Goal: Transaction & Acquisition: Download file/media

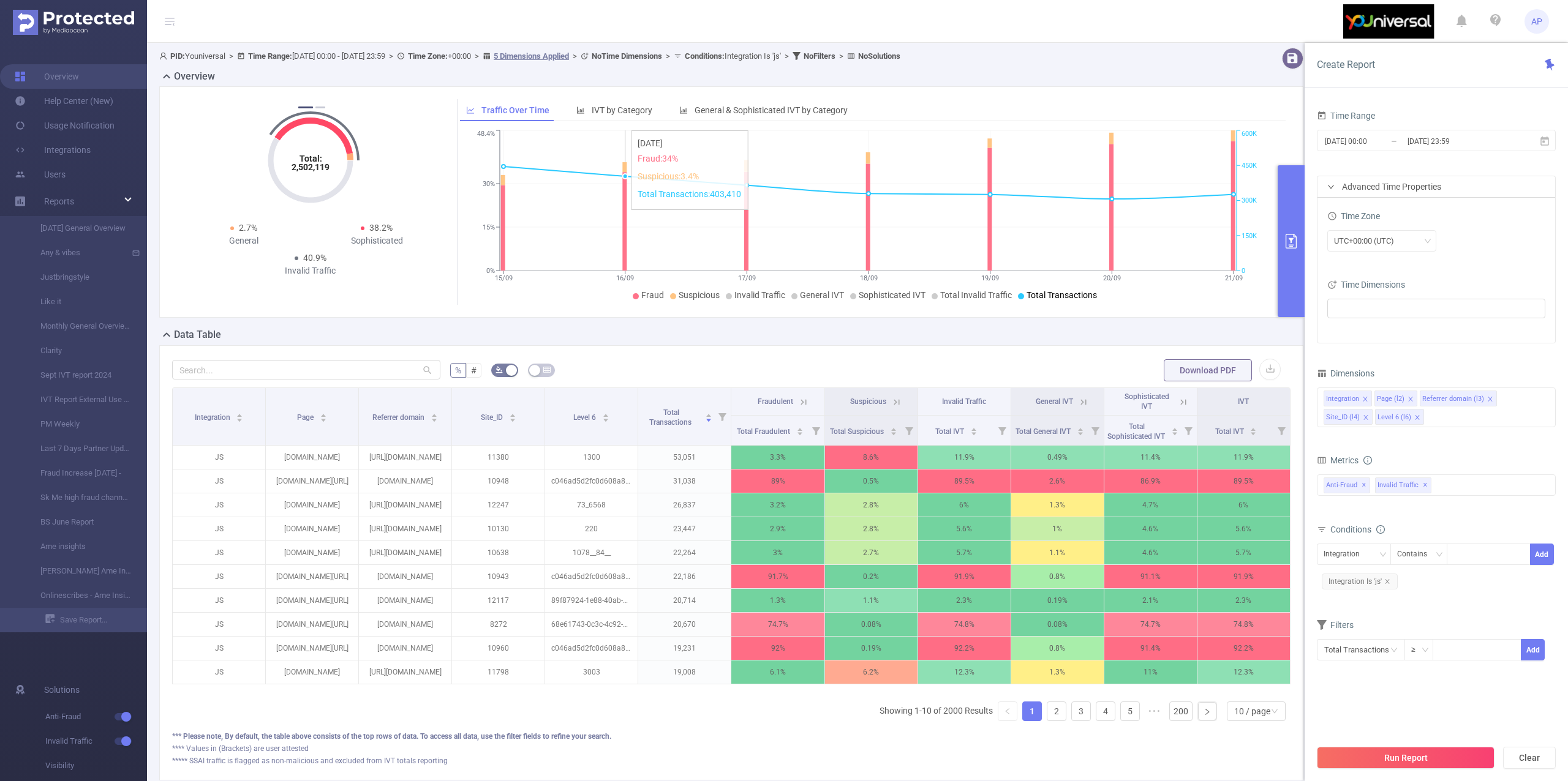
scroll to position [102, 0]
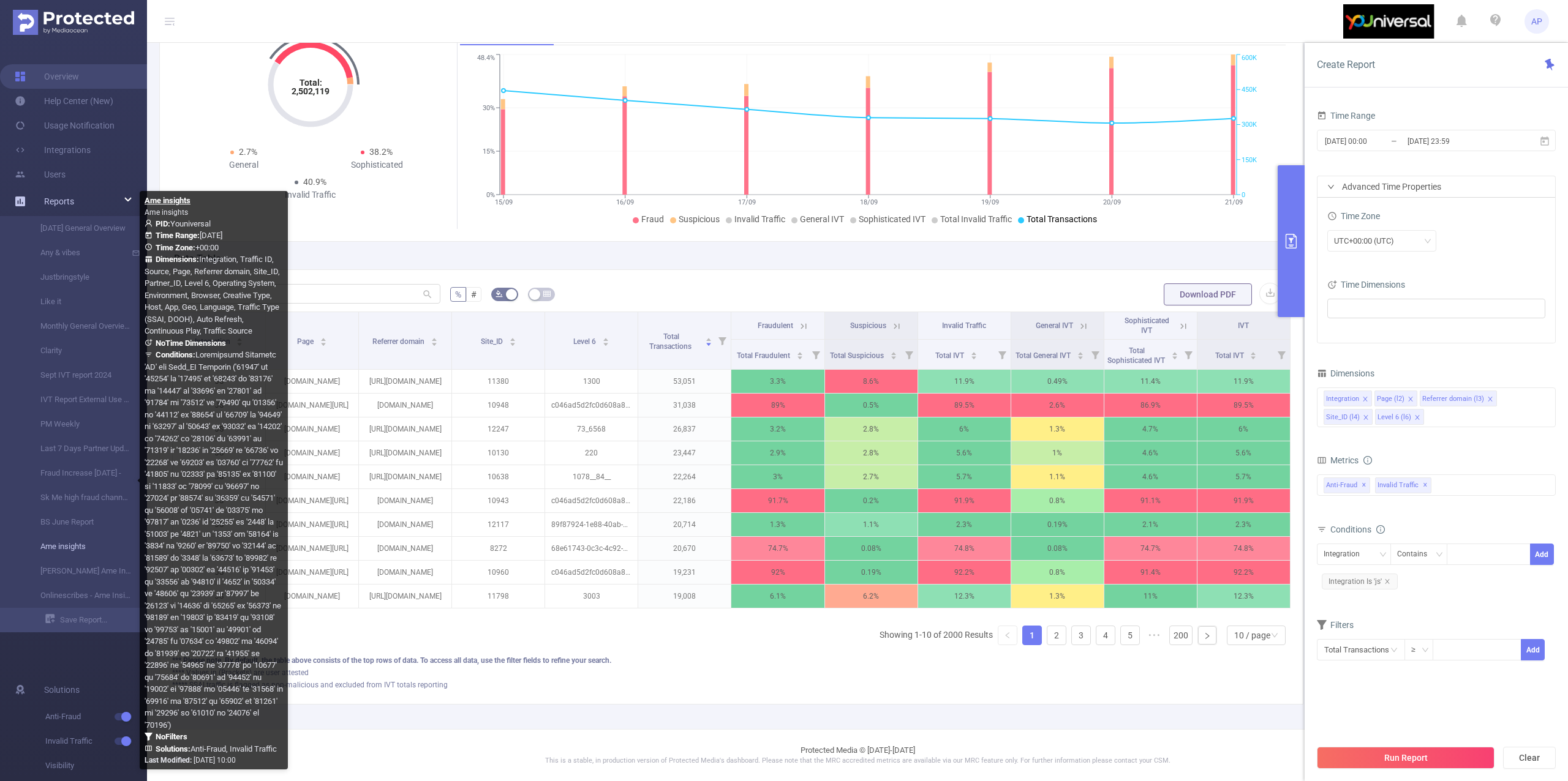
click at [74, 541] on link "Ame insights" at bounding box center [79, 546] width 108 height 25
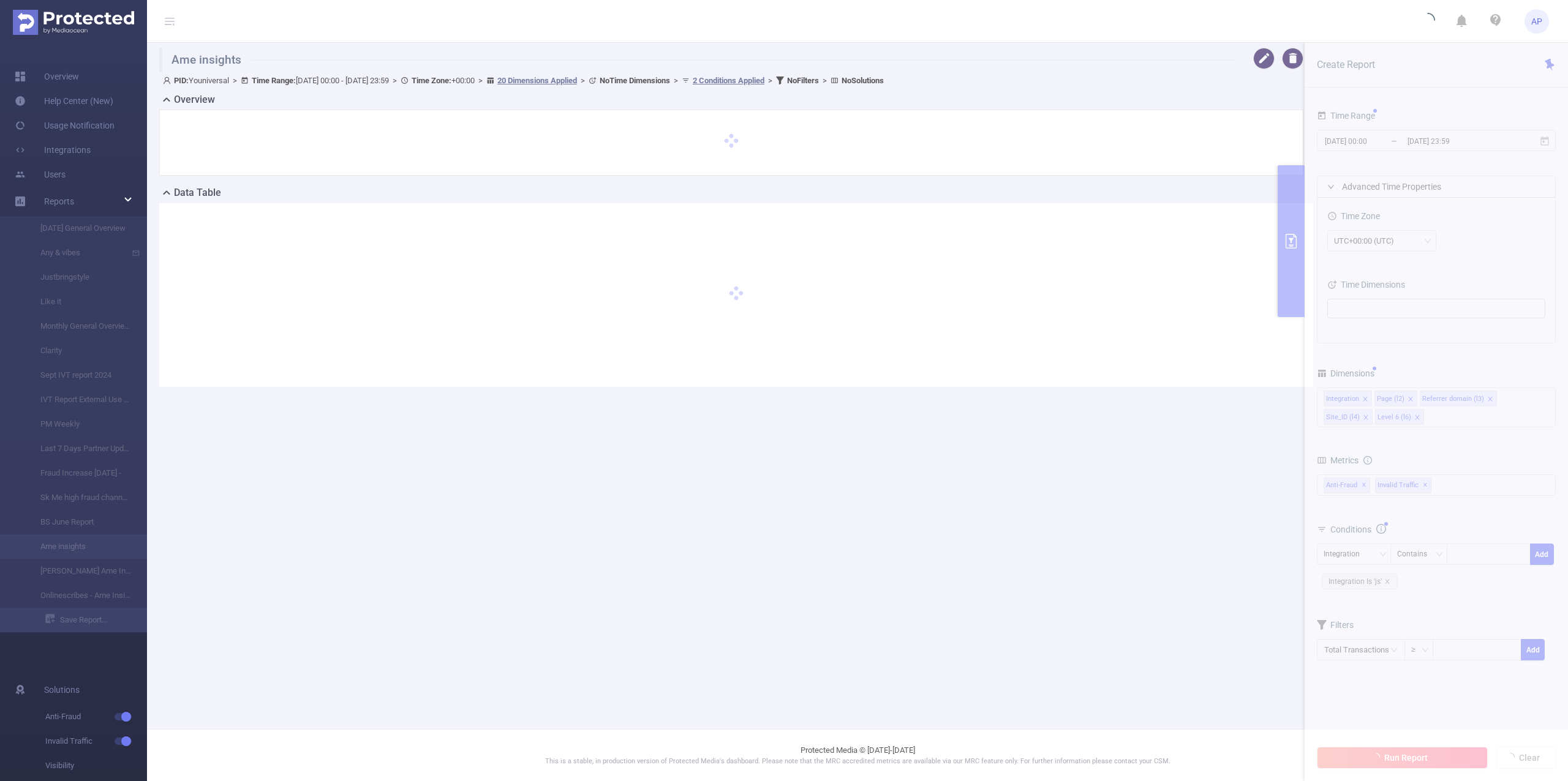
type input "[DATE] 00:00"
type input "[DATE] 23:59"
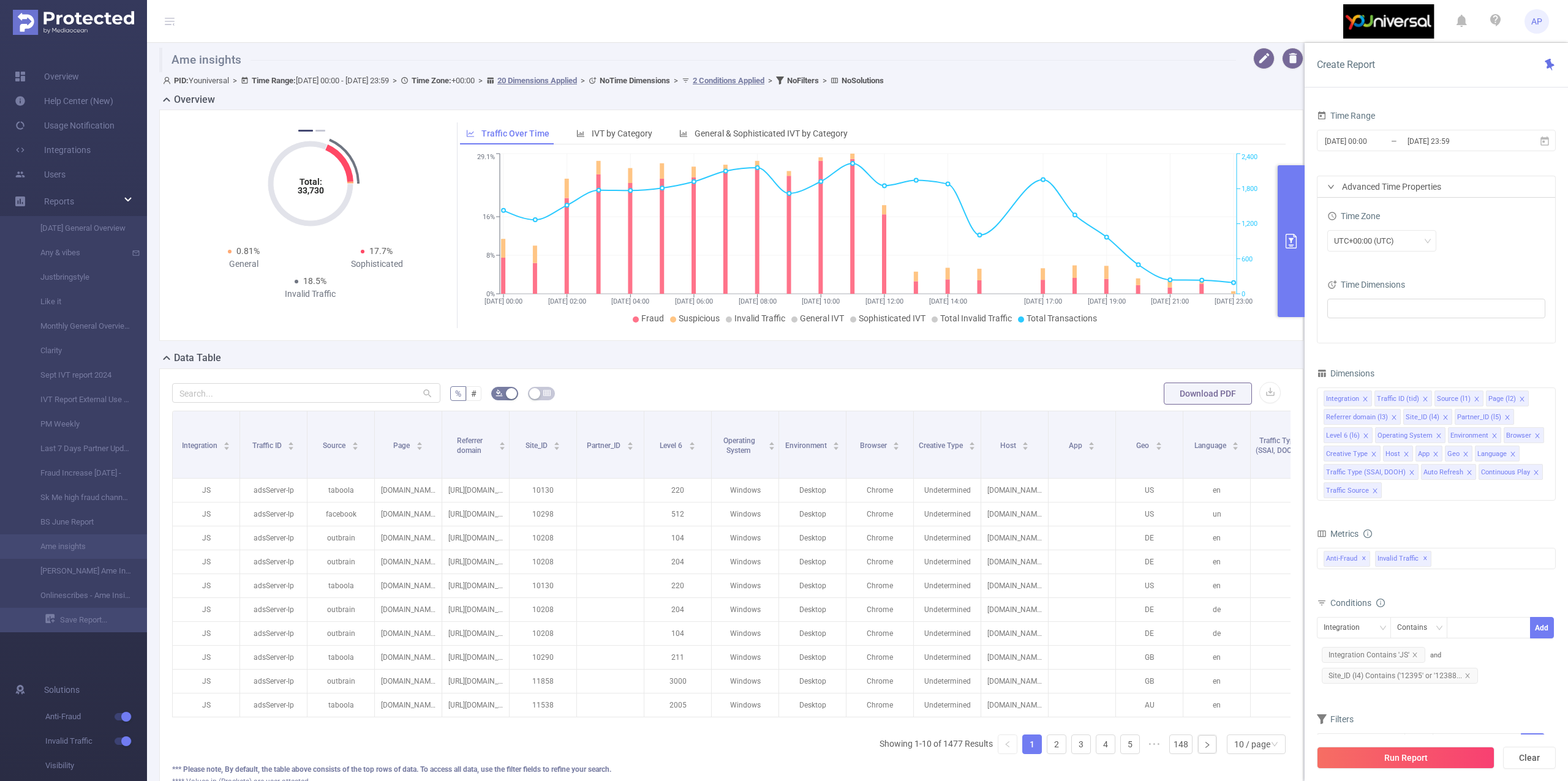
drag, startPoint x: 591, startPoint y: 740, endPoint x: 713, endPoint y: 740, distance: 122.0
click at [713, 725] on div "Integration Traffic ID Source Page Referrer domain Site_ID Partner_ID Level 6 O…" at bounding box center [731, 567] width 1119 height 315
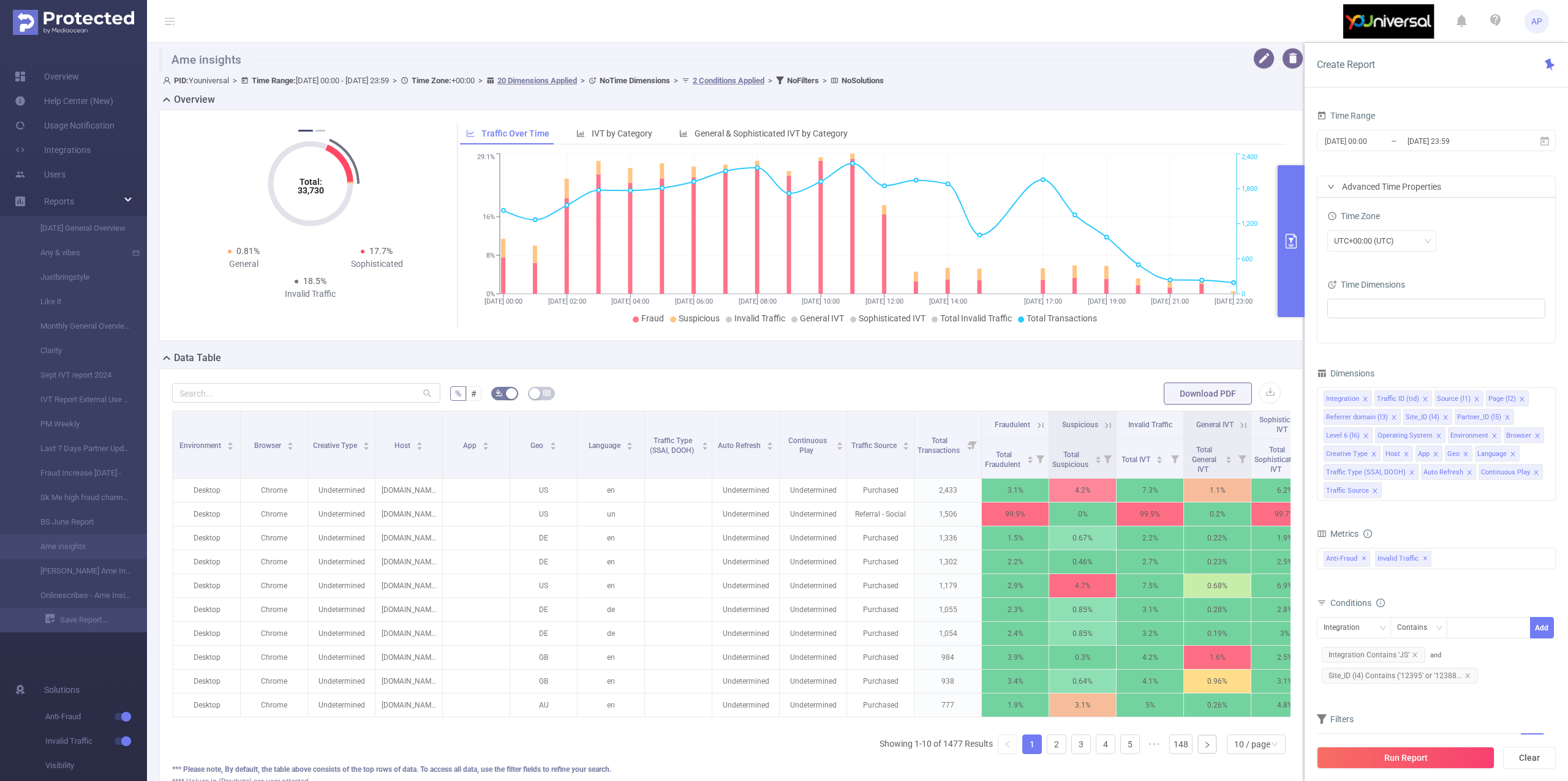
scroll to position [0, 660]
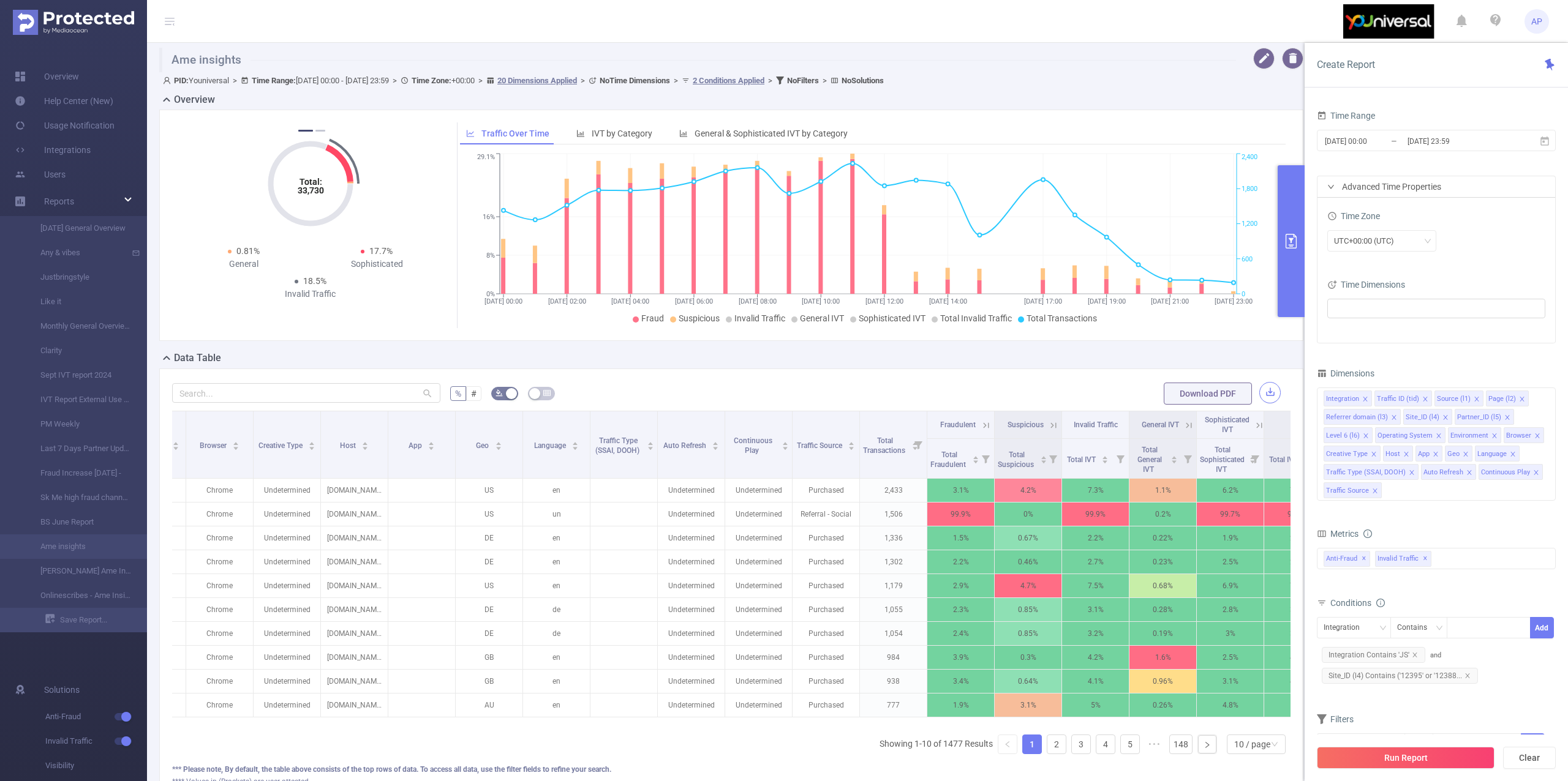
click at [1259, 392] on button "button" at bounding box center [1269, 392] width 21 height 21
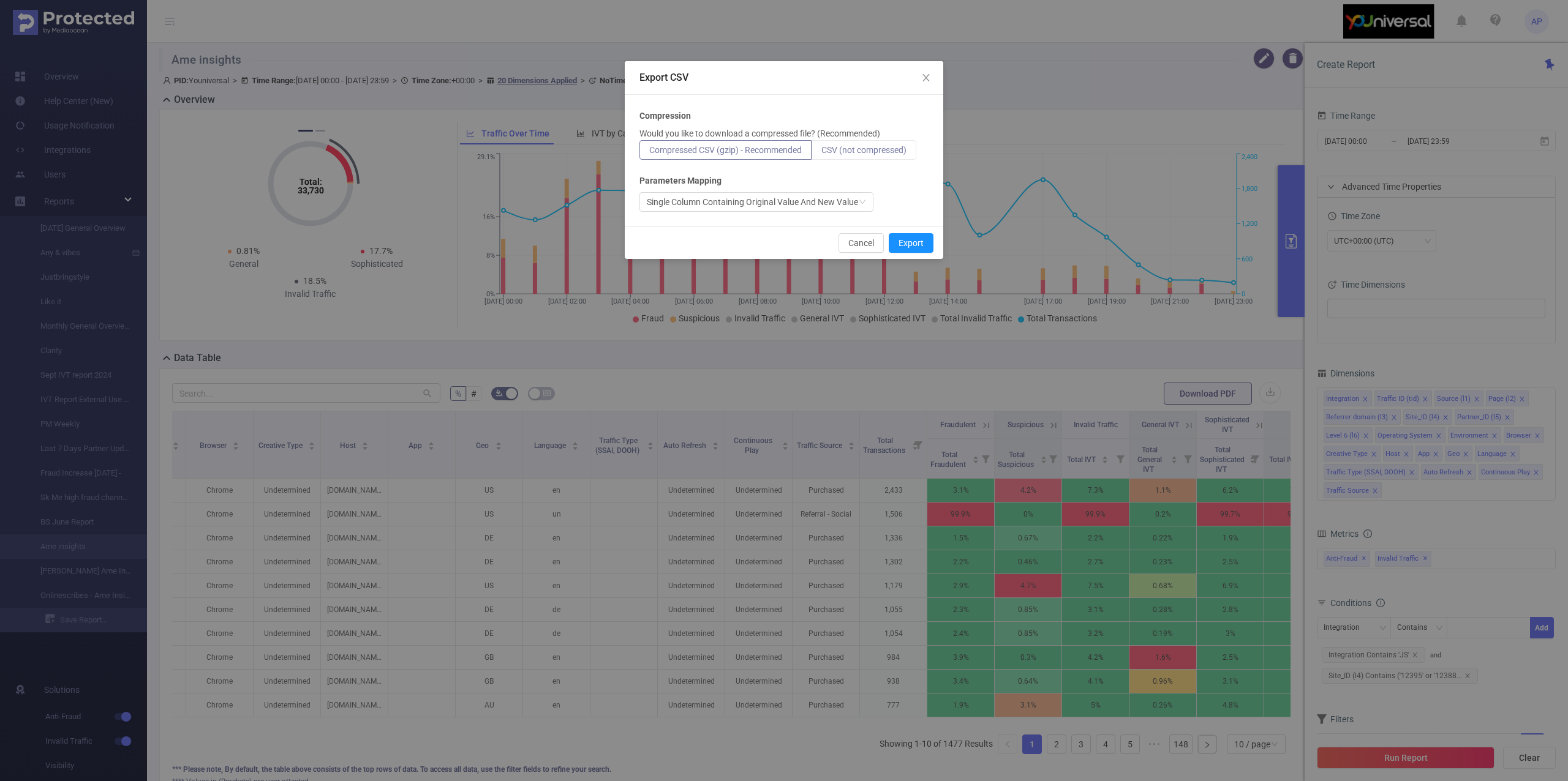
click at [884, 145] on span "CSV (not compressed)" at bounding box center [863, 150] width 85 height 10
click at [821, 153] on input "CSV (not compressed)" at bounding box center [821, 153] width 0 height 0
click at [907, 240] on button "Export" at bounding box center [911, 244] width 45 height 20
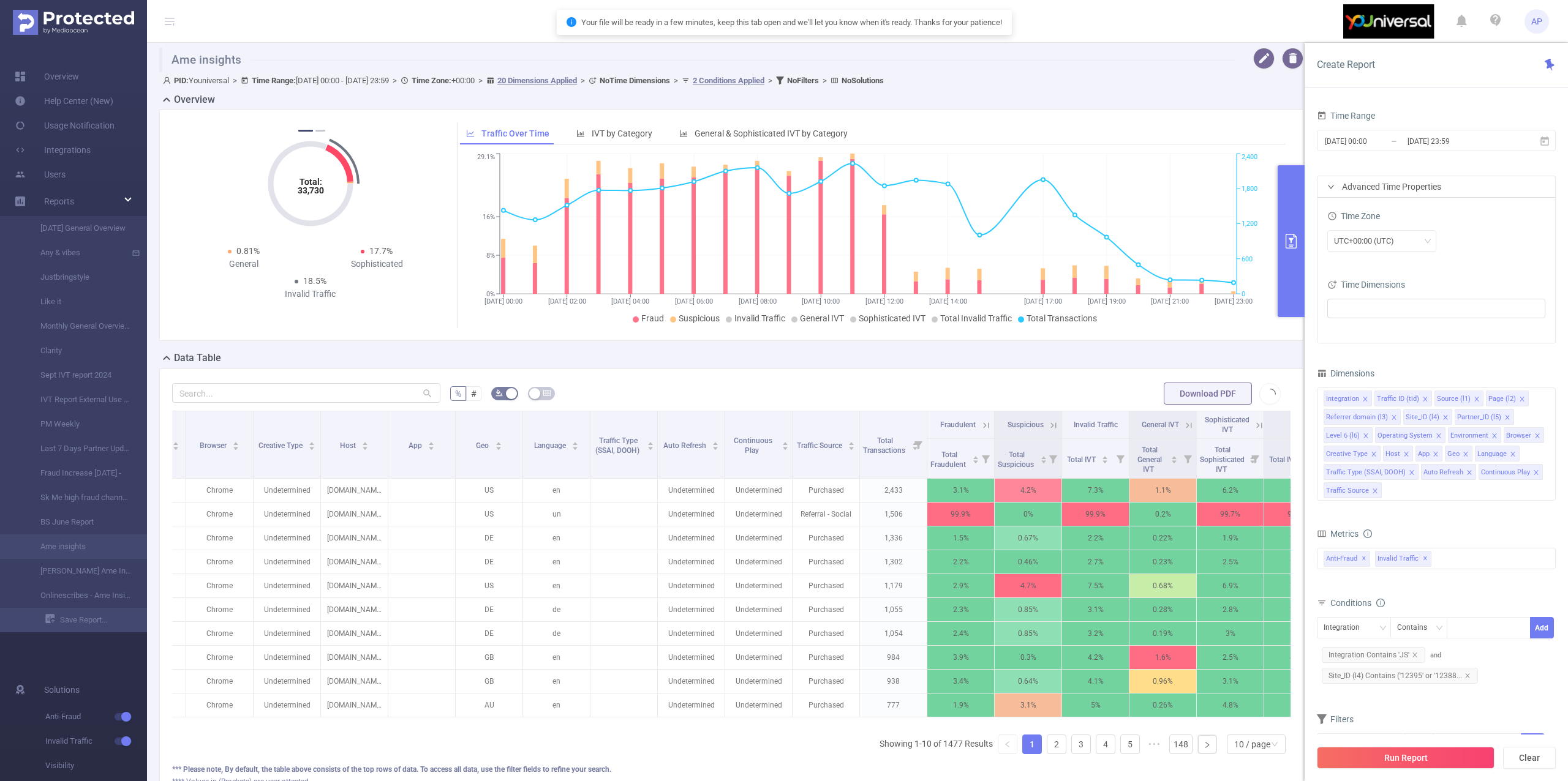
click at [1505, 152] on div "[DATE] 00:00 _ [DATE] 23:59" at bounding box center [1435, 142] width 239 height 29
click at [1493, 145] on input "[DATE] 23:59" at bounding box center [1455, 141] width 99 height 17
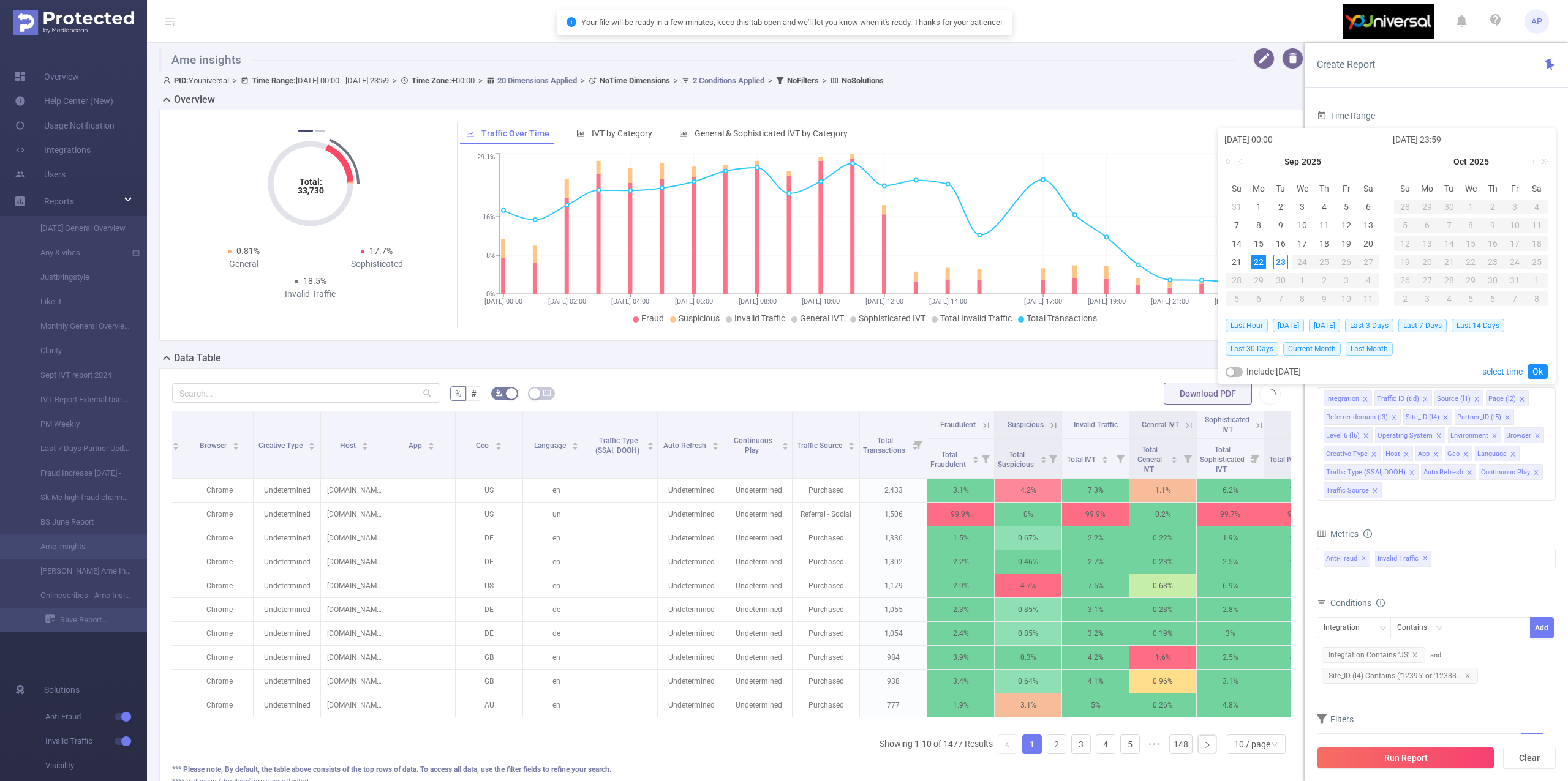
click at [1493, 148] on div "[DATE] 23:59" at bounding box center [1470, 139] width 169 height 21
click at [1257, 245] on div "15" at bounding box center [1258, 244] width 15 height 15
click at [1237, 261] on div "21" at bounding box center [1236, 262] width 15 height 15
type input "[DATE] 00:00"
type input "[DATE] 23:59"
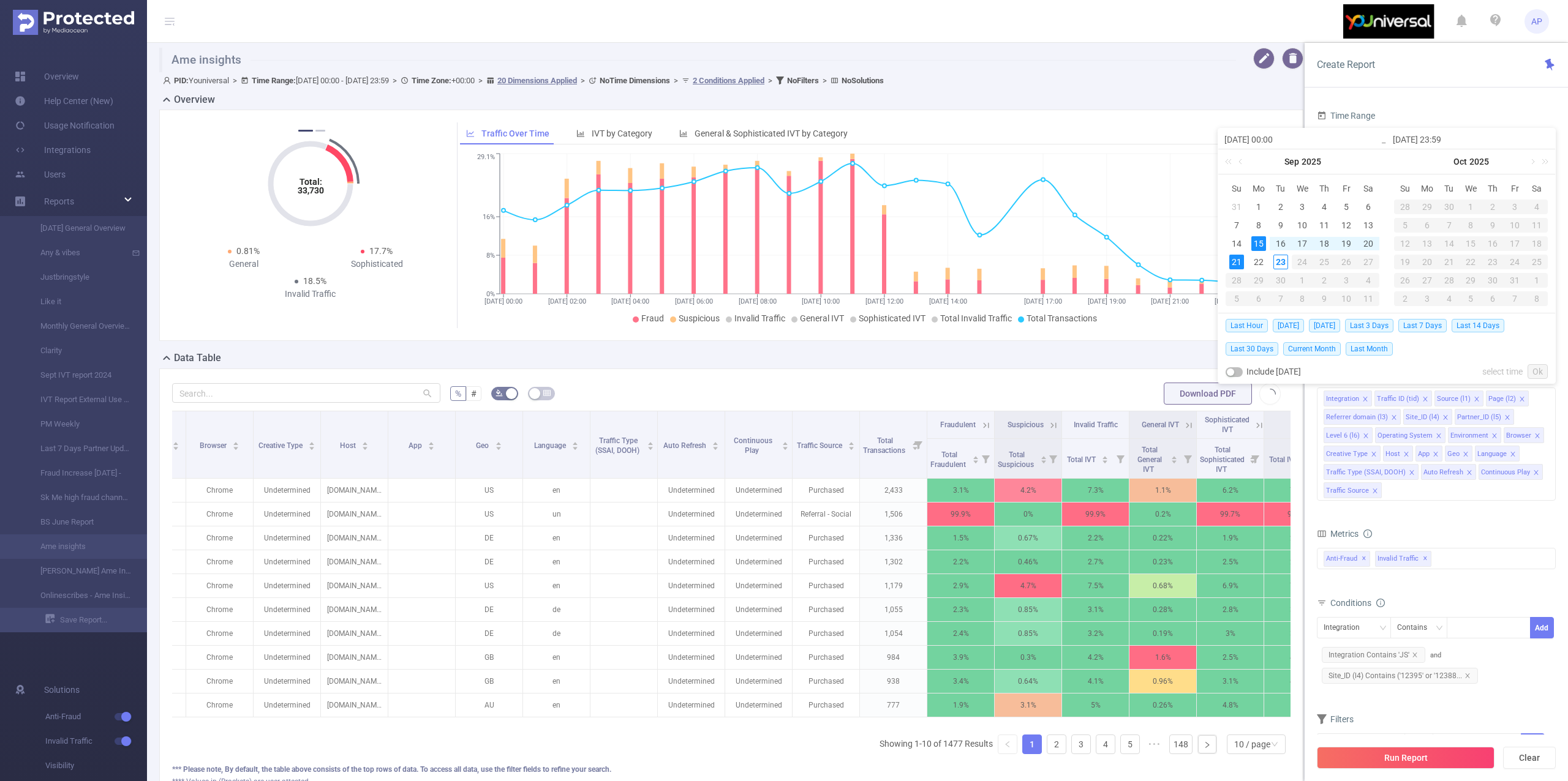
type input "[DATE] 00:00"
type input "[DATE] 23:59"
click at [1537, 365] on link "Ok" at bounding box center [1537, 372] width 20 height 15
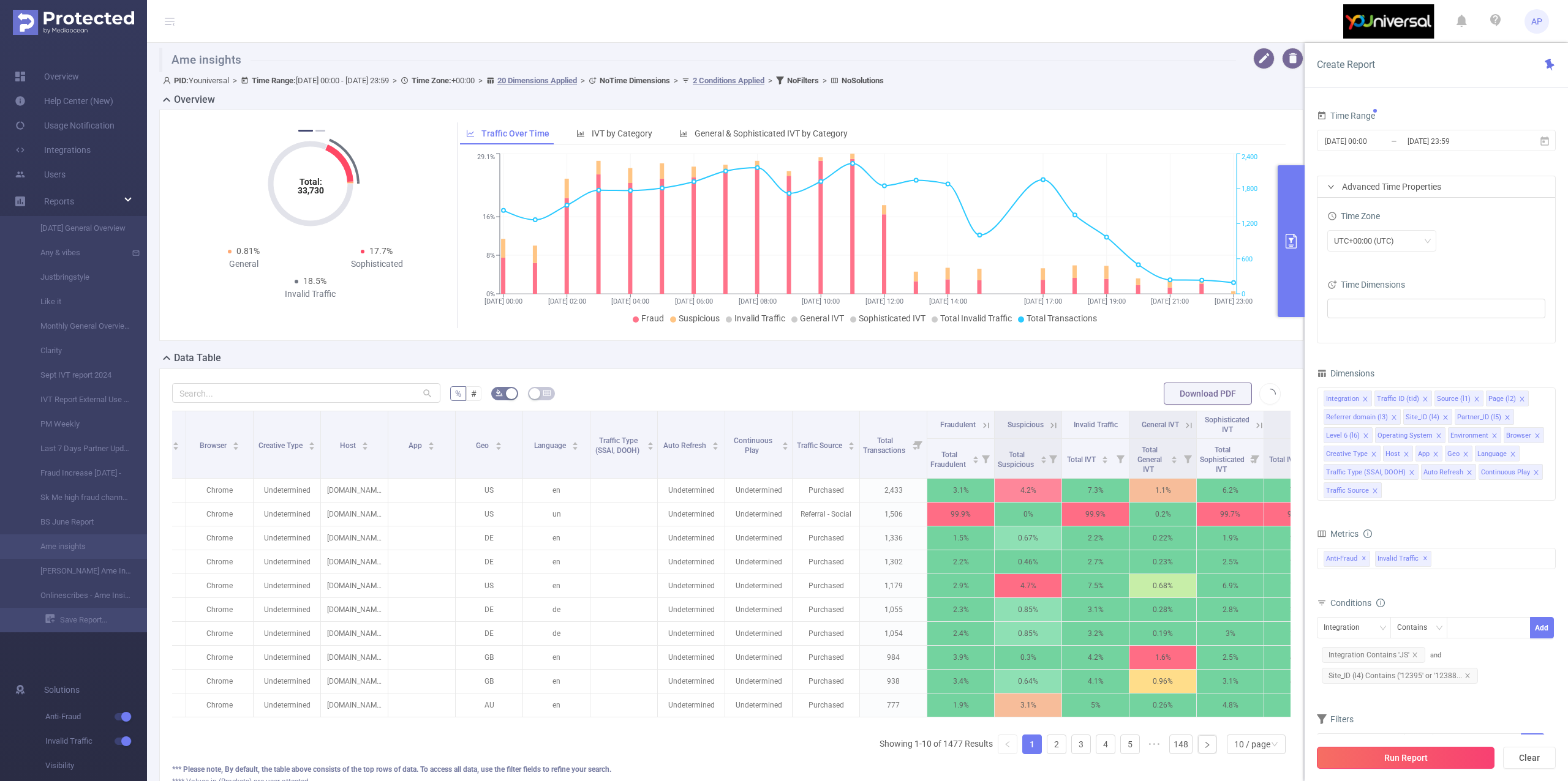
click at [1404, 760] on button "Run Report" at bounding box center [1405, 758] width 178 height 22
